Goal: Task Accomplishment & Management: Manage account settings

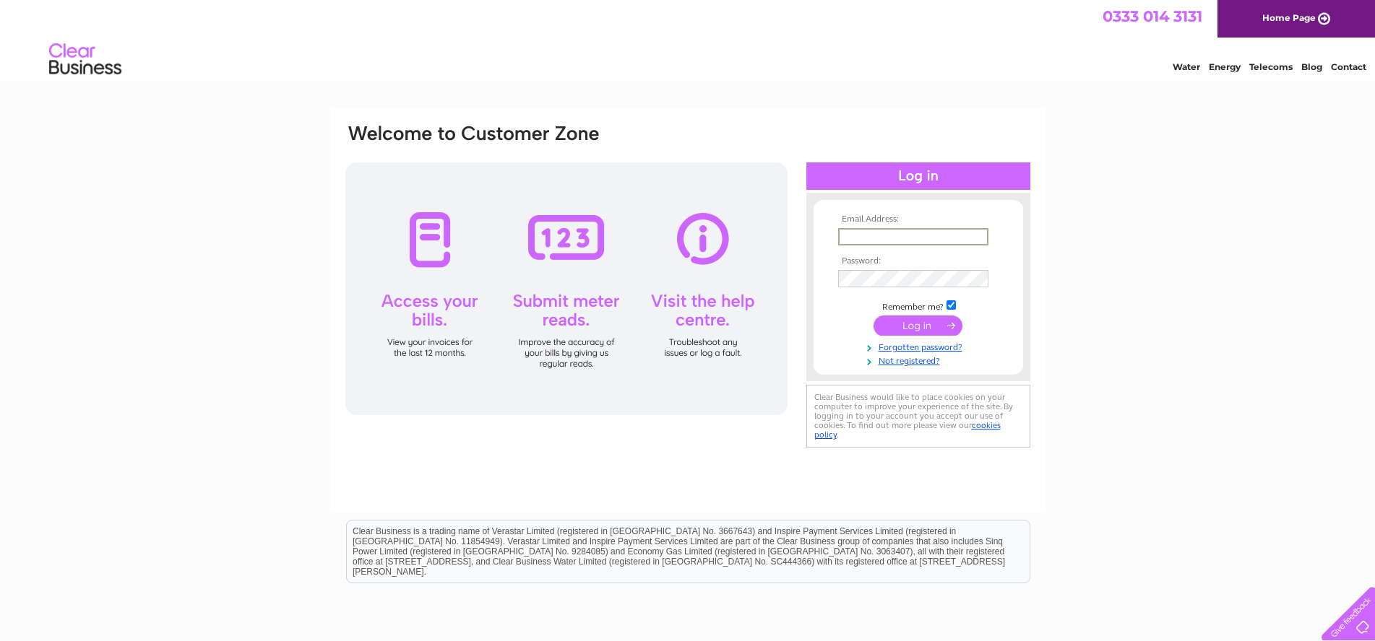
click at [866, 232] on input "text" at bounding box center [913, 236] width 150 height 17
type input "sa"
click at [902, 237] on input "text" at bounding box center [913, 236] width 150 height 17
type input "[EMAIL_ADDRESS][DOMAIN_NAME]"
click at [873, 314] on input "submit" at bounding box center [917, 324] width 89 height 20
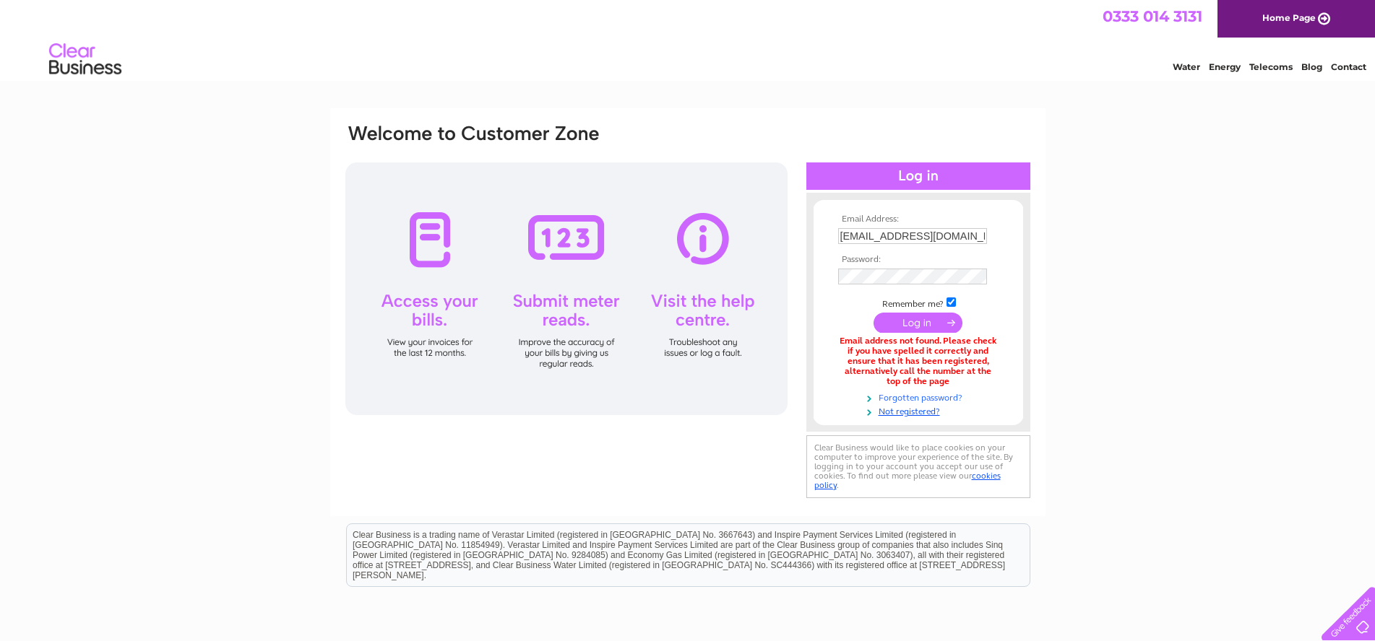
click at [941, 395] on link "Forgotten password?" at bounding box center [920, 397] width 164 height 14
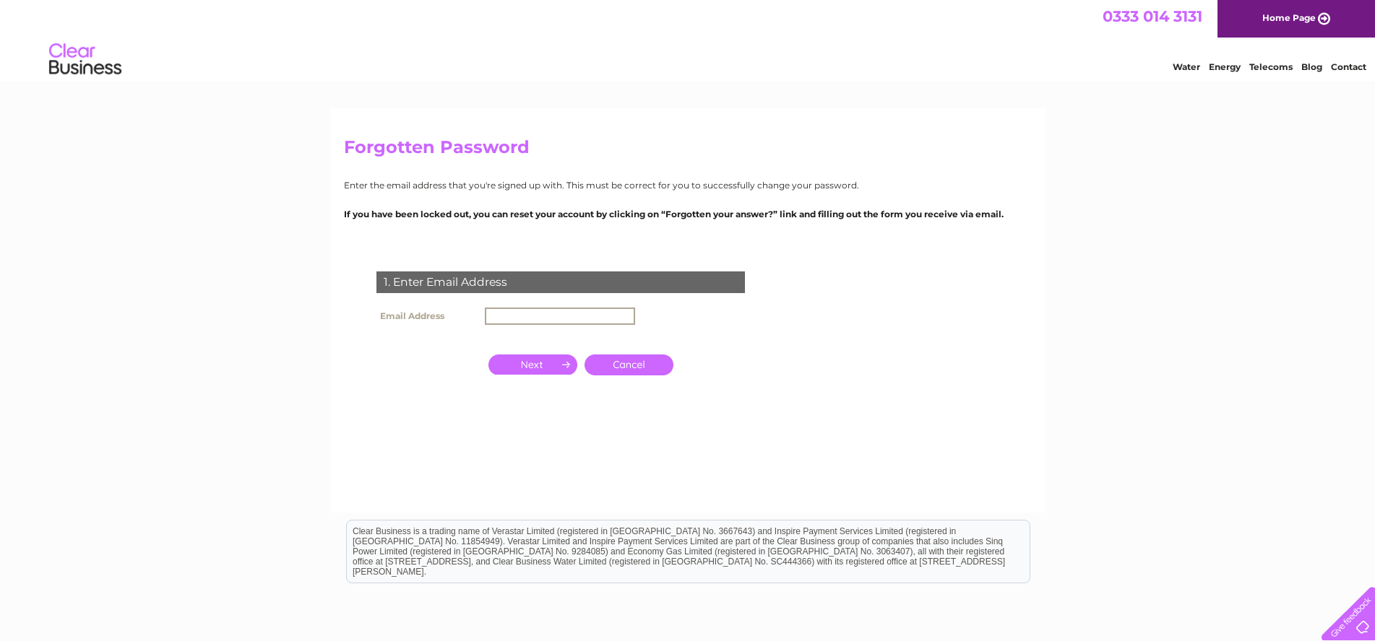
click at [563, 316] on input "text" at bounding box center [560, 316] width 150 height 17
click at [576, 316] on input "sa" at bounding box center [560, 316] width 150 height 17
drag, startPoint x: 488, startPoint y: 320, endPoint x: 507, endPoint y: 312, distance: 20.4
click at [501, 314] on input "sa" at bounding box center [560, 316] width 150 height 17
type input "[EMAIL_ADDRESS][DOMAIN_NAME]"
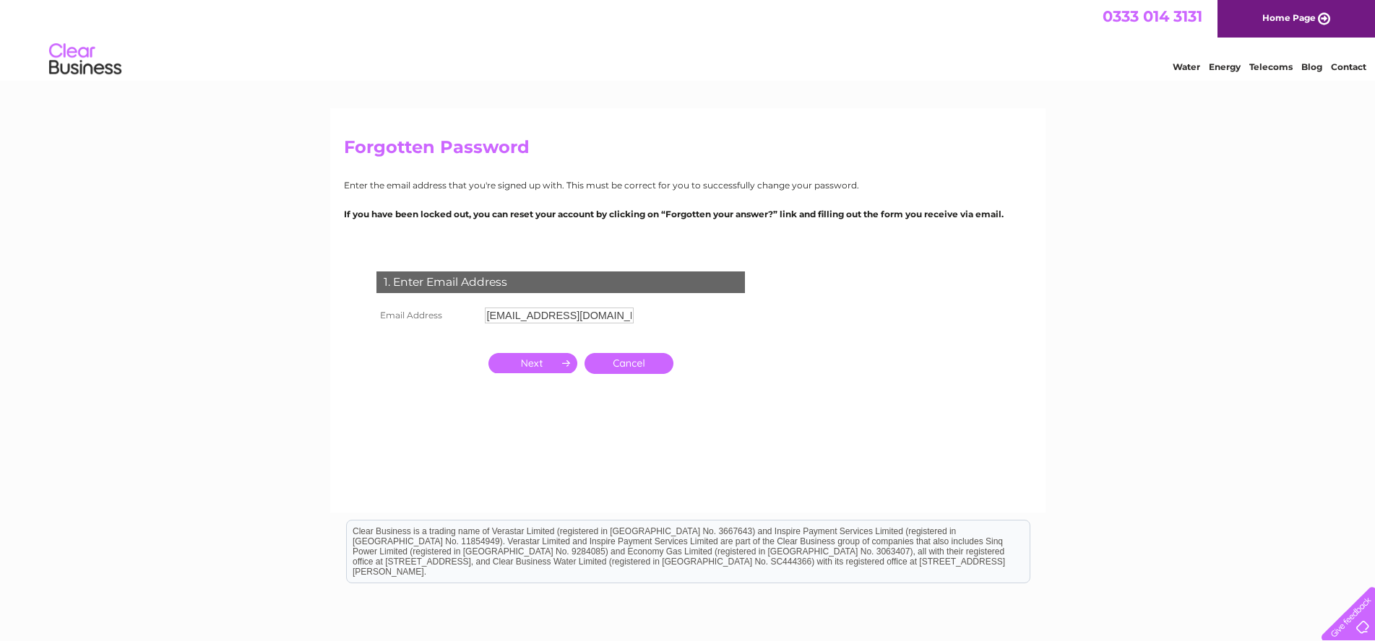
click at [530, 359] on input "button" at bounding box center [532, 363] width 89 height 20
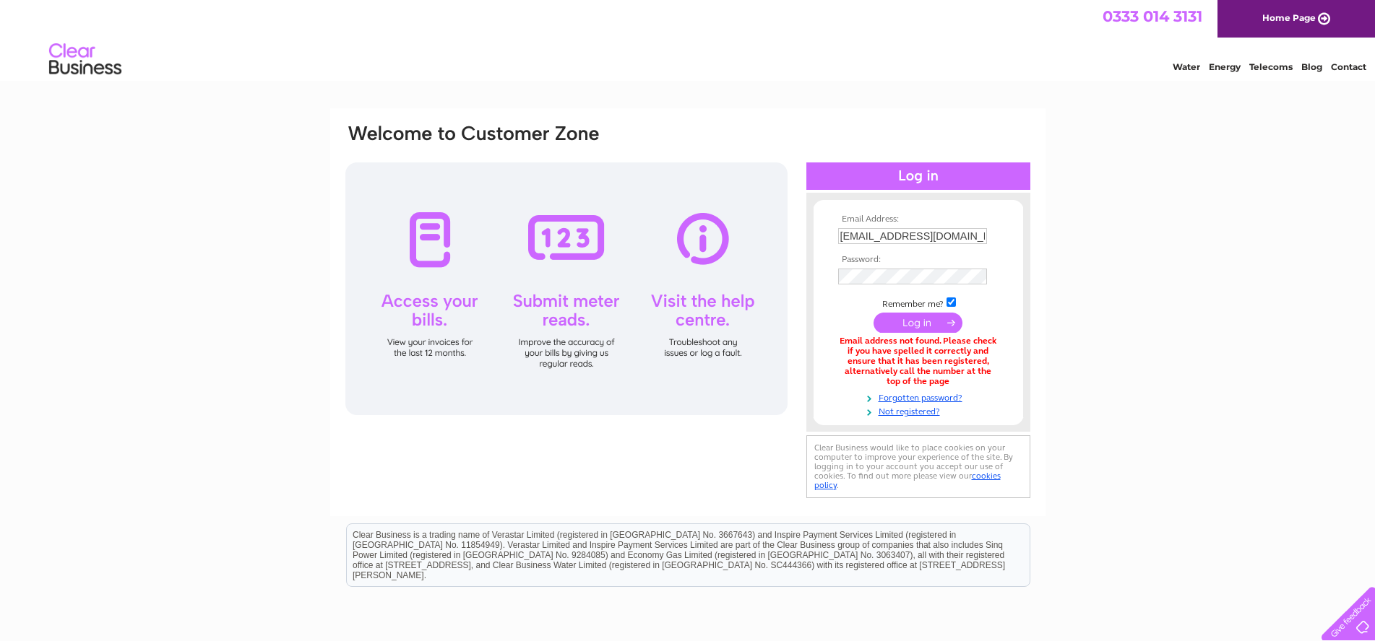
scroll to position [72, 0]
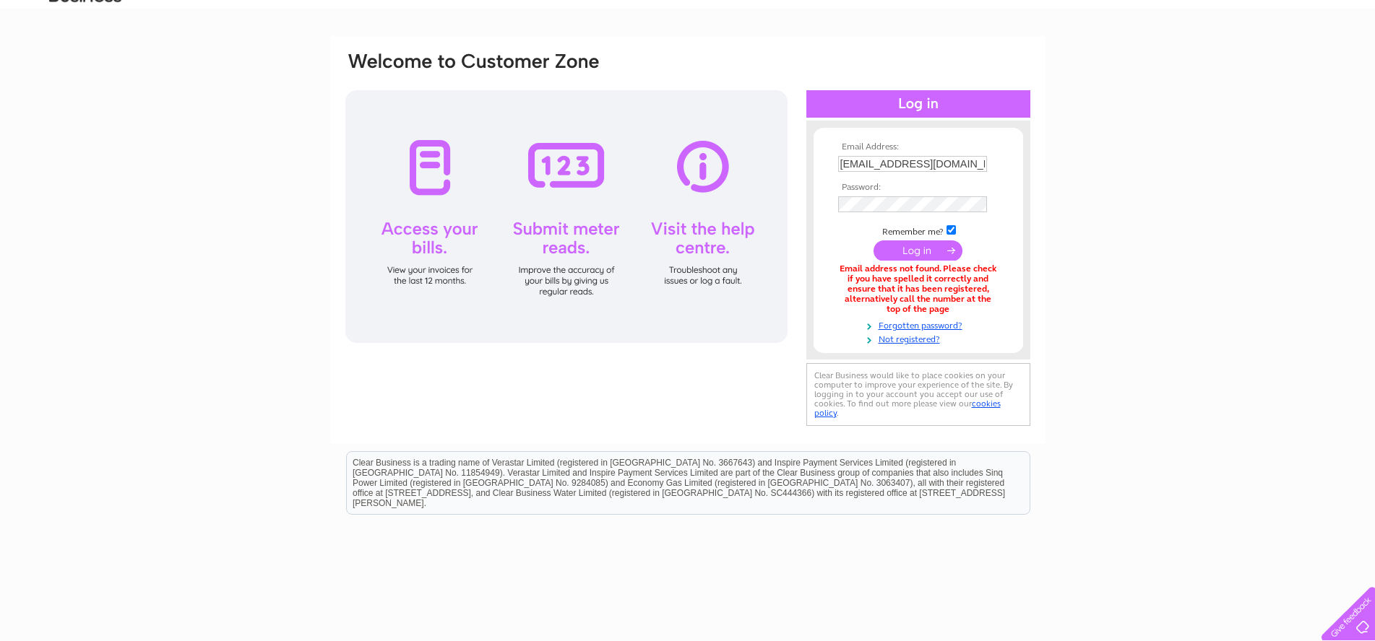
click at [951, 254] on input "submit" at bounding box center [917, 251] width 89 height 20
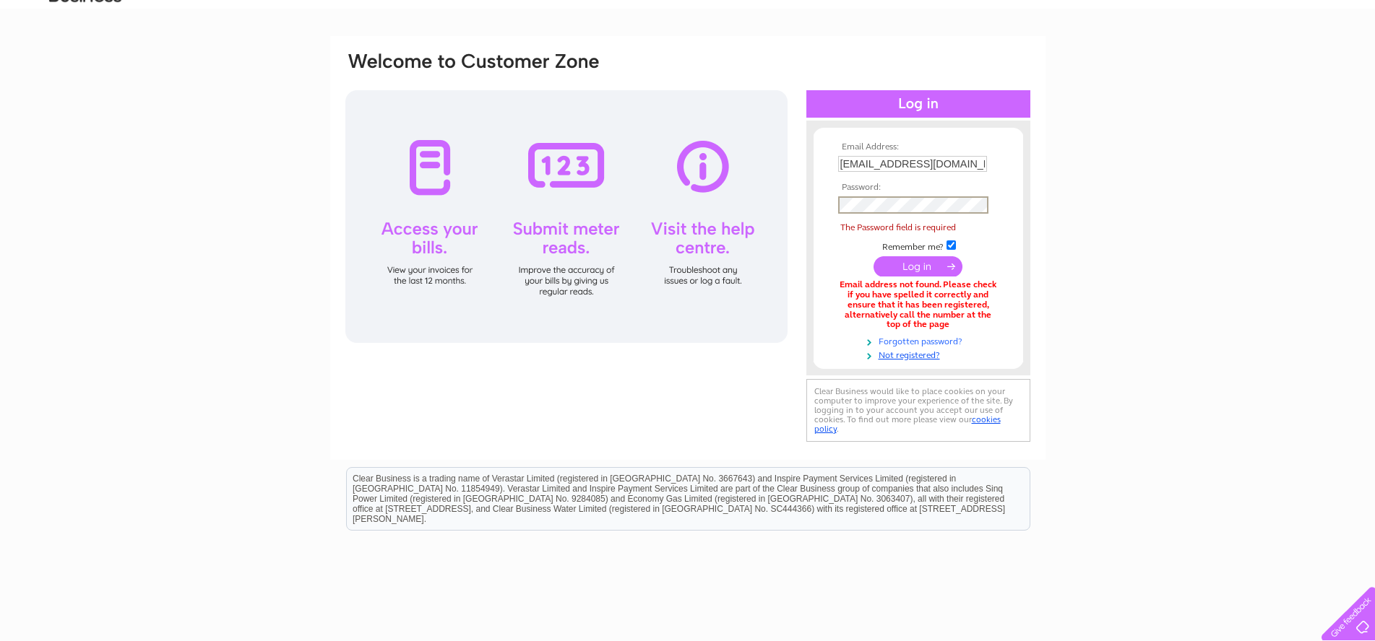
click at [930, 339] on link "Forgotten password?" at bounding box center [920, 341] width 164 height 14
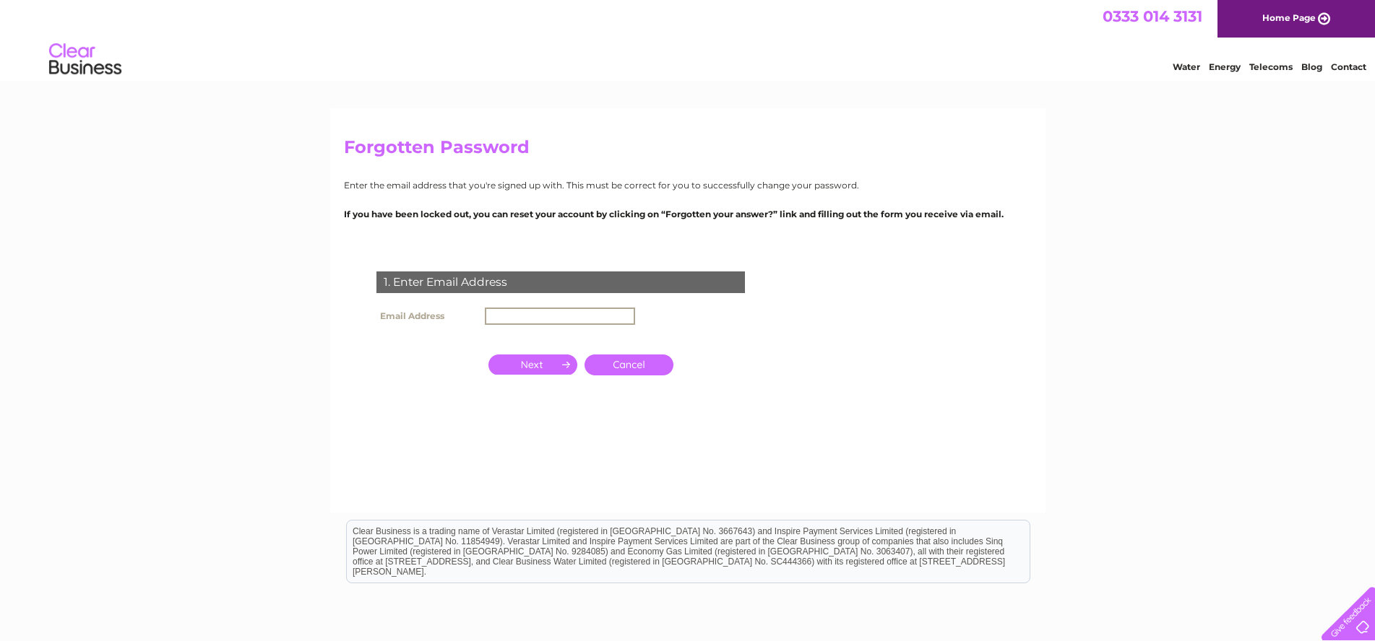
click at [558, 316] on input "text" at bounding box center [560, 316] width 150 height 17
type input "[EMAIL_ADDRESS][DOMAIN_NAME]"
click at [546, 364] on input "button" at bounding box center [532, 365] width 89 height 20
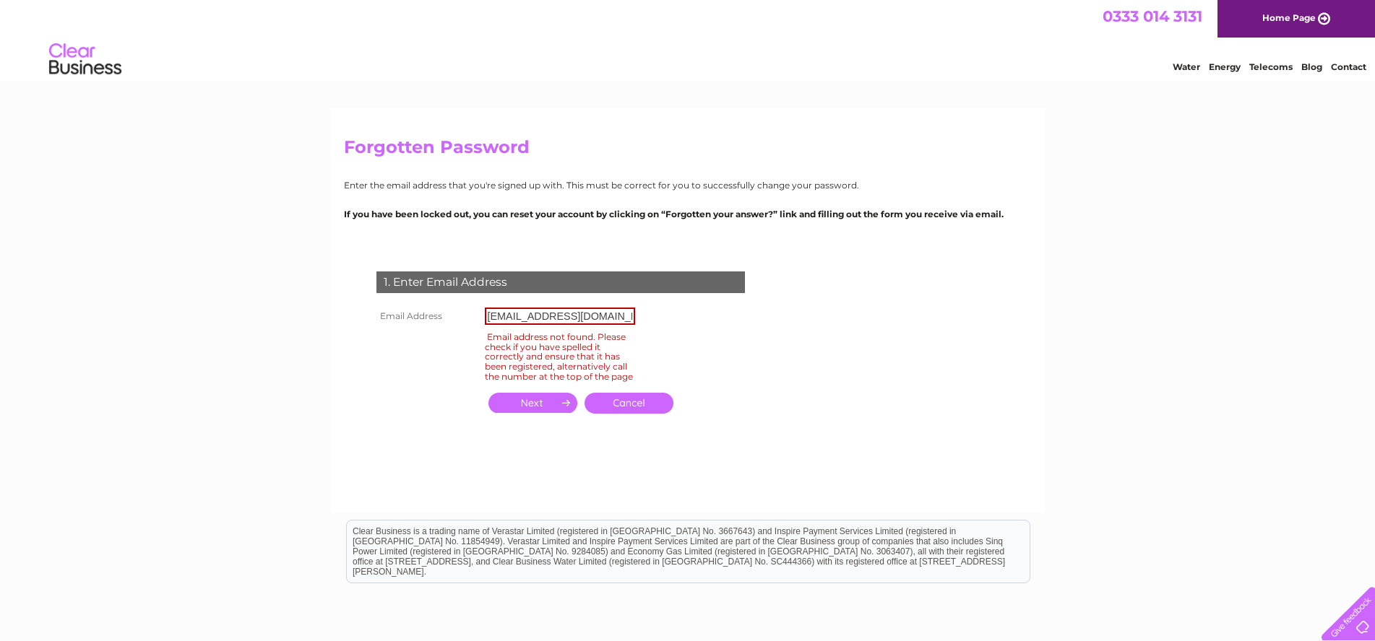
click at [561, 404] on input "button" at bounding box center [532, 403] width 89 height 20
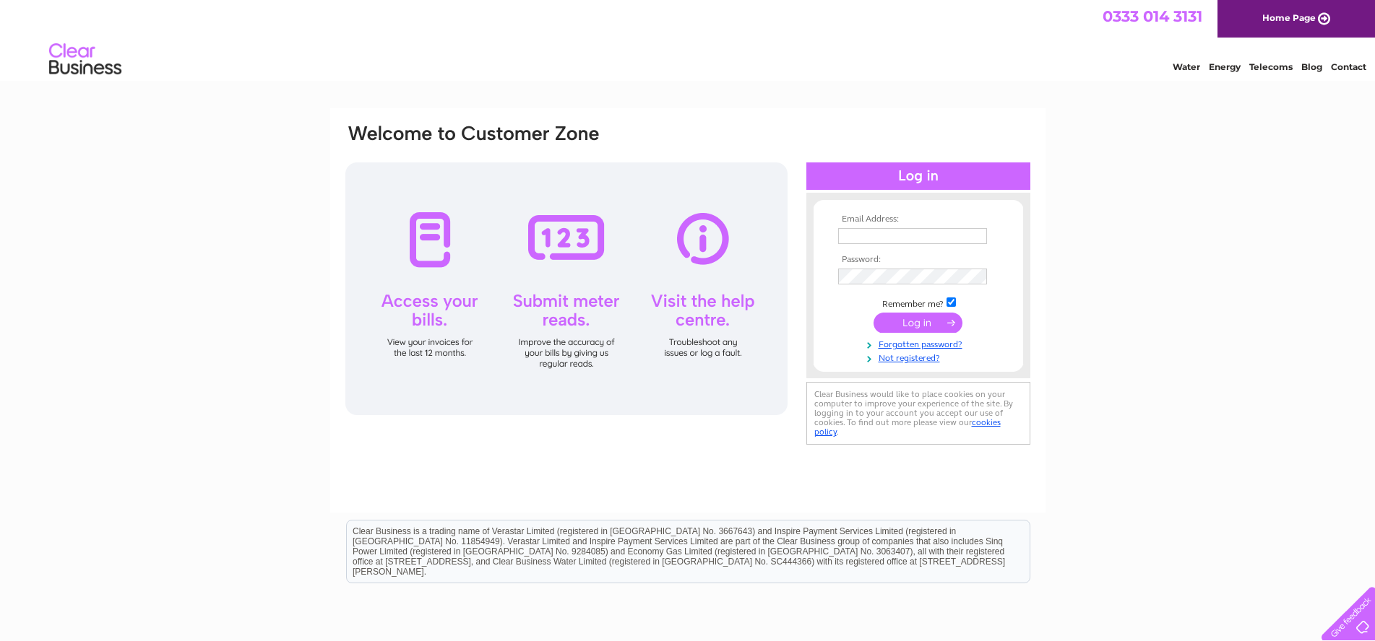
click at [876, 232] on input "text" at bounding box center [912, 236] width 149 height 16
click at [860, 233] on input "text" at bounding box center [913, 236] width 150 height 17
type input "[EMAIL_ADDRESS][DOMAIN_NAME]"
